Goal: Information Seeking & Learning: Learn about a topic

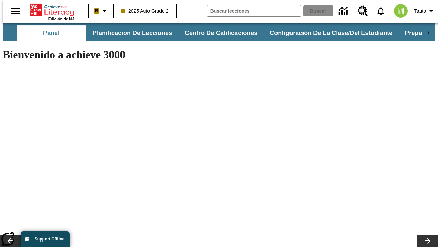
click at [128, 33] on button "Planificación de lecciones" at bounding box center [132, 33] width 91 height 16
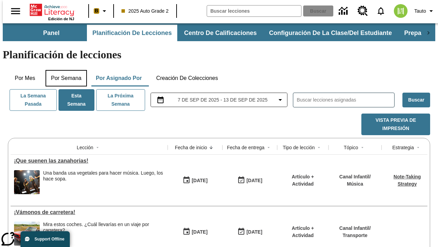
click at [64, 70] on button "Por semana" at bounding box center [66, 78] width 41 height 16
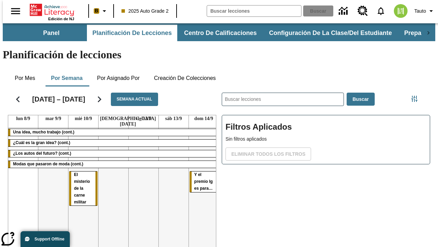
click at [201, 170] on tr "Una idea, mucho trabajo (cont.) ¿Cuál es la gran idea? (cont.) ¿Los autos del f…" at bounding box center [113, 202] width 211 height 148
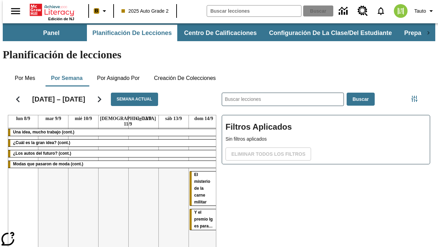
click at [194, 172] on span "El misterio de la carne militar" at bounding box center [202, 188] width 16 height 32
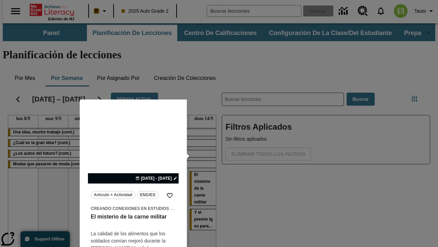
scroll to position [24, 0]
